Goal: Information Seeking & Learning: Learn about a topic

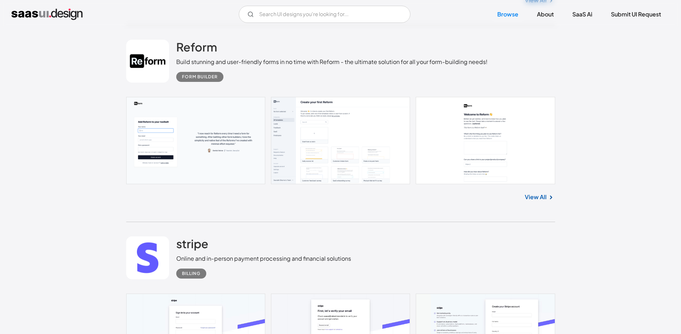
scroll to position [433, 0]
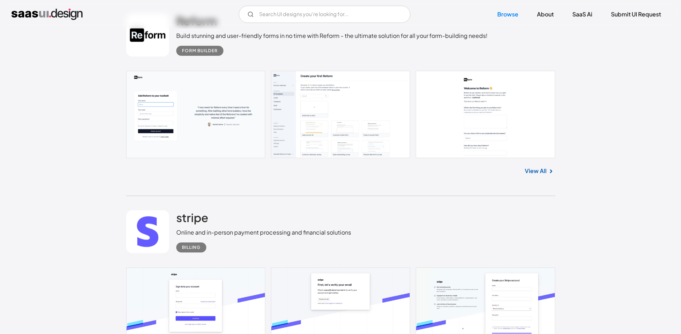
click at [310, 130] on link at bounding box center [340, 114] width 429 height 87
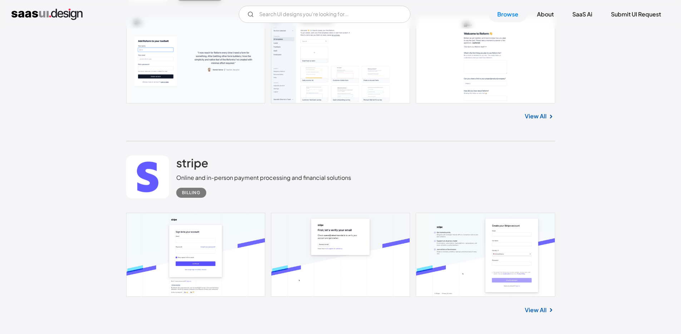
scroll to position [578, 0]
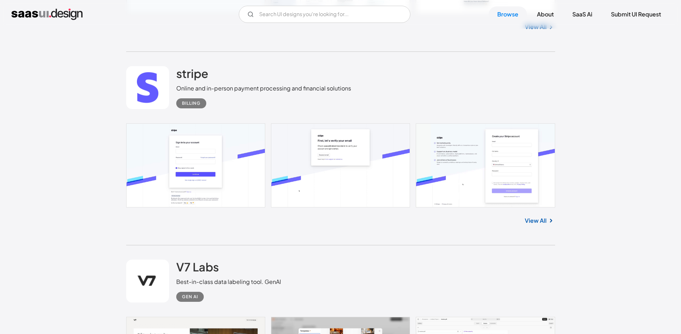
click at [205, 165] on link at bounding box center [340, 165] width 429 height 84
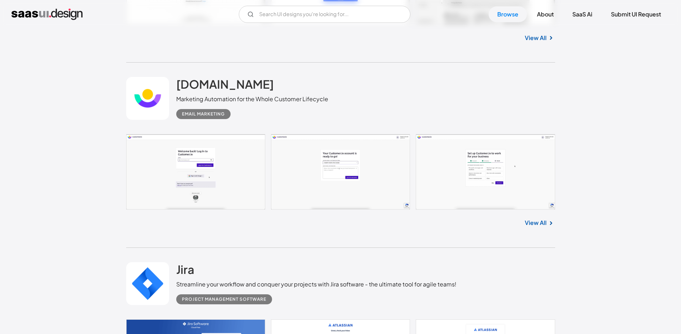
scroll to position [2329, 0]
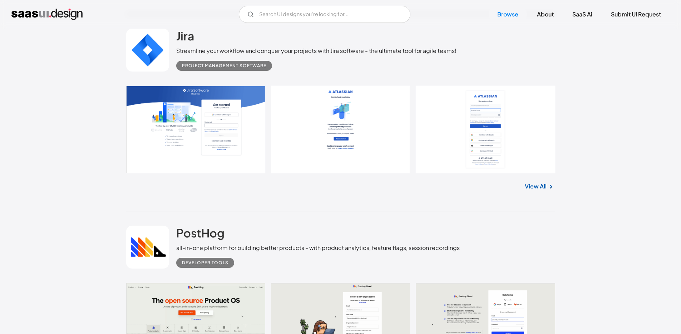
click at [218, 116] on link at bounding box center [340, 129] width 429 height 87
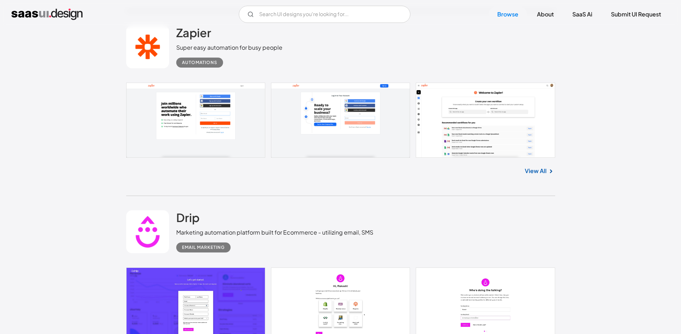
scroll to position [2798, 0]
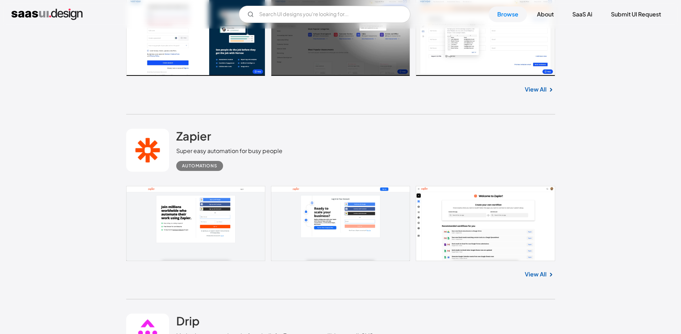
click at [211, 194] on link at bounding box center [340, 223] width 429 height 75
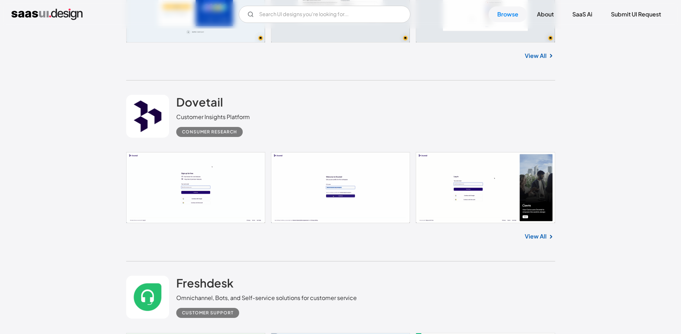
scroll to position [5645, 0]
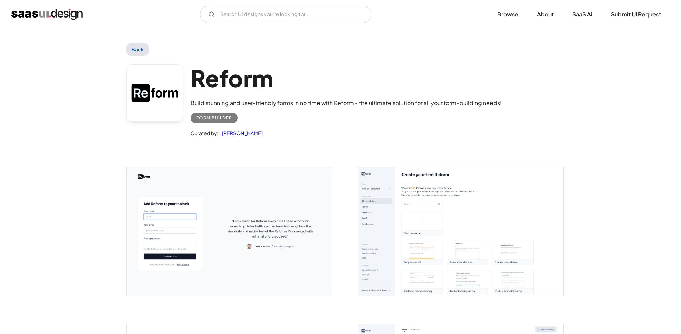
click at [453, 216] on img "open lightbox" at bounding box center [460, 231] width 205 height 128
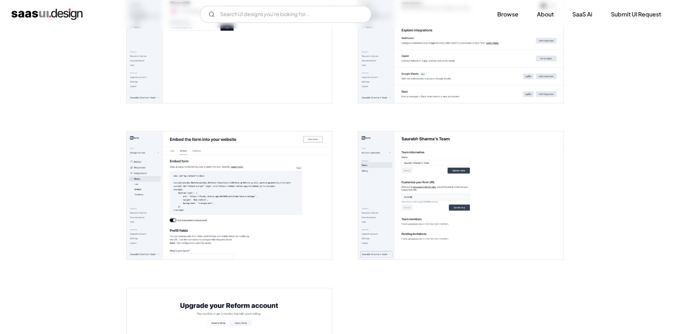
scroll to position [1632, 0]
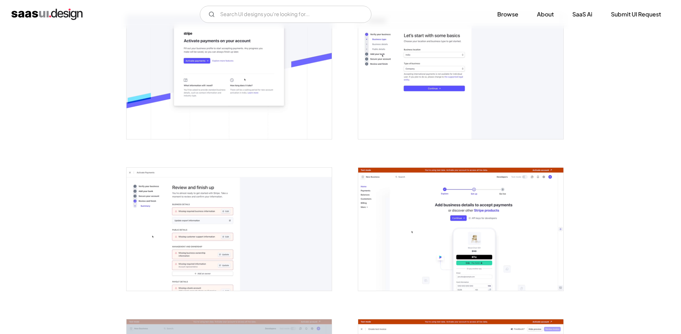
scroll to position [482, 0]
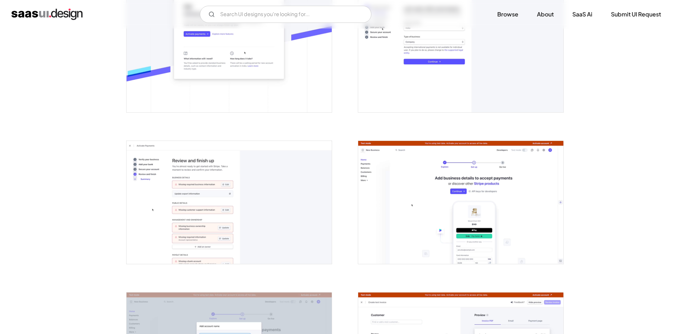
click at [240, 200] on img "open lightbox" at bounding box center [229, 202] width 205 height 123
click at [434, 211] on img "open lightbox" at bounding box center [460, 202] width 205 height 123
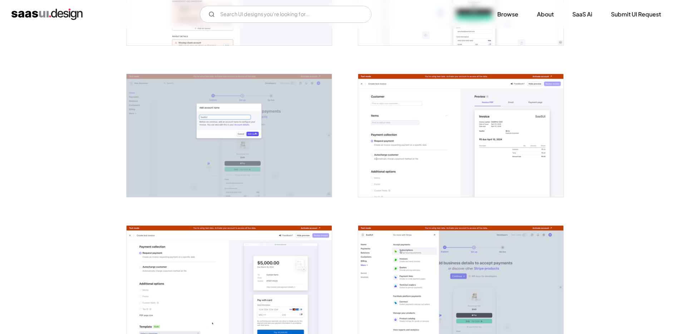
scroll to position [713, 0]
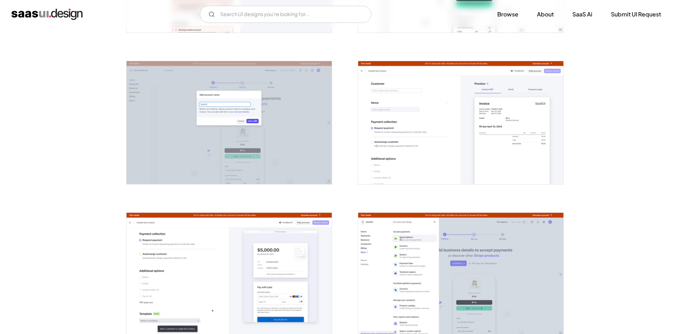
click at [265, 143] on img "open lightbox" at bounding box center [229, 122] width 205 height 123
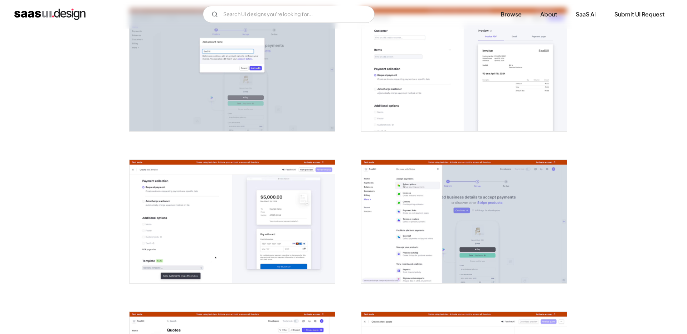
scroll to position [769, 0]
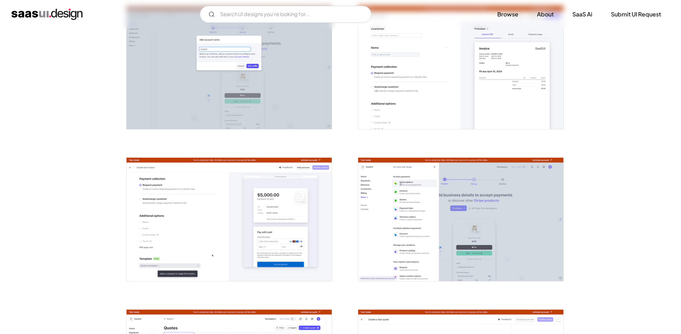
click at [207, 229] on img "open lightbox" at bounding box center [229, 219] width 205 height 123
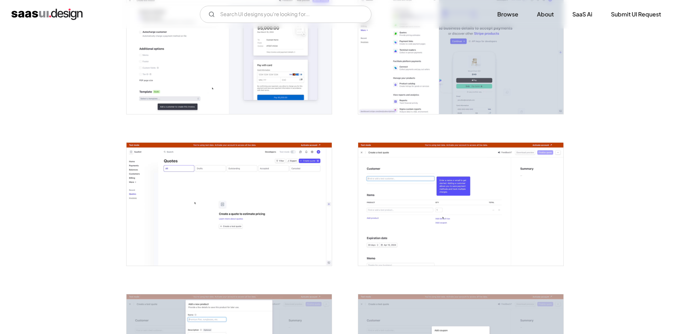
scroll to position [1005, 0]
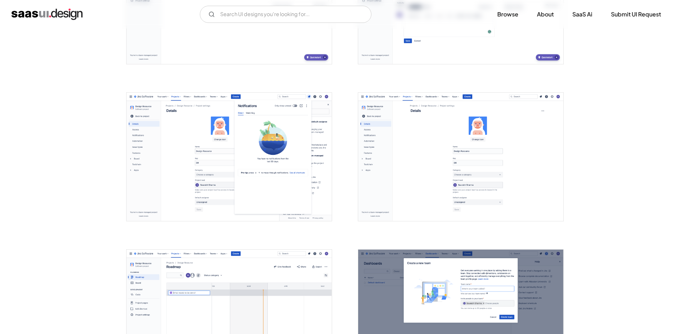
scroll to position [1433, 0]
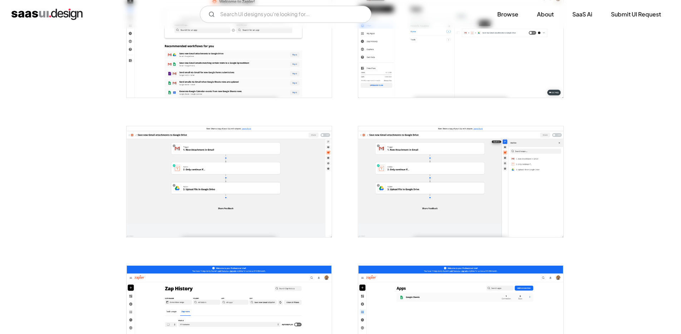
scroll to position [481, 0]
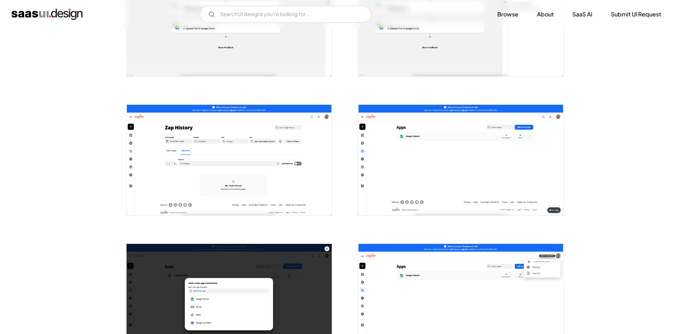
click at [234, 155] on img "open lightbox" at bounding box center [229, 160] width 205 height 111
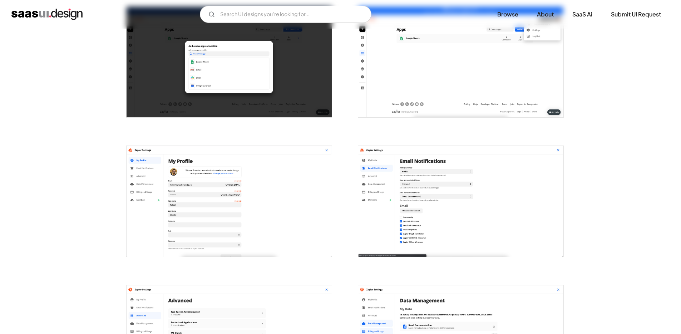
scroll to position [959, 0]
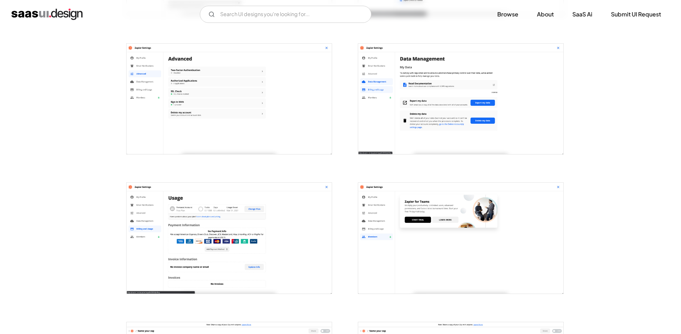
click at [231, 97] on img "open lightbox" at bounding box center [229, 99] width 205 height 111
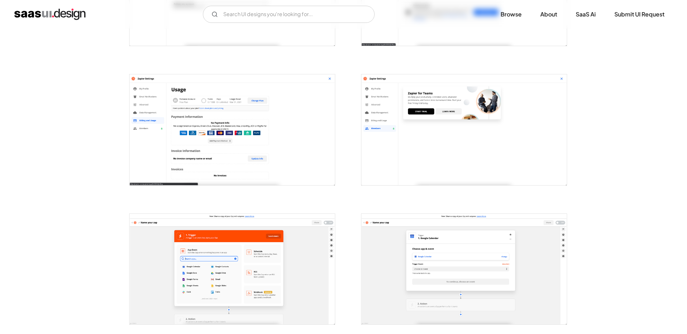
scroll to position [1201, 0]
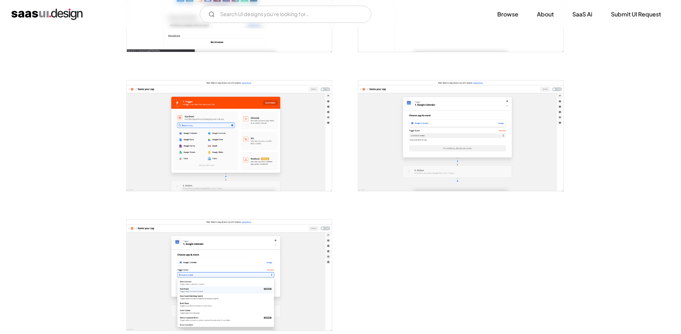
click at [238, 141] on img "open lightbox" at bounding box center [229, 135] width 205 height 111
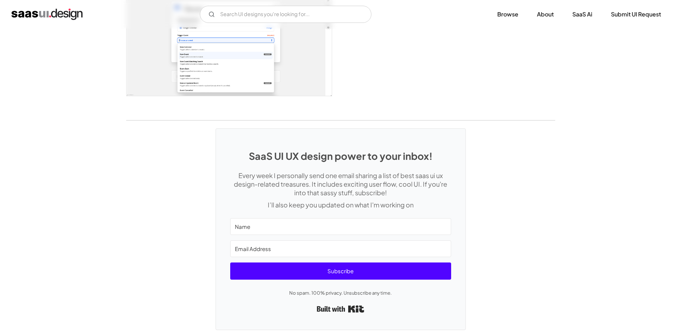
scroll to position [1444, 0]
